Goal: Information Seeking & Learning: Learn about a topic

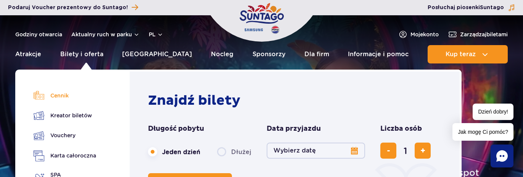
click at [54, 97] on link "Cennik" at bounding box center [65, 95] width 63 height 11
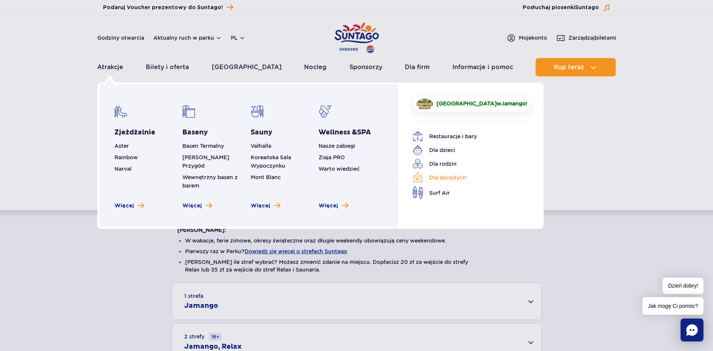
click at [433, 176] on link "Dla dorosłych" at bounding box center [466, 177] width 108 height 11
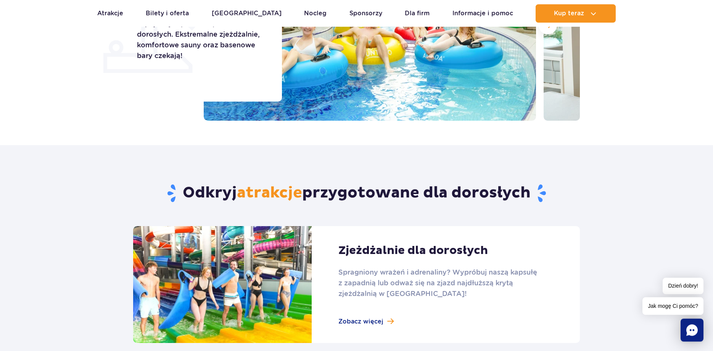
scroll to position [78, 0]
